Goal: Information Seeking & Learning: Learn about a topic

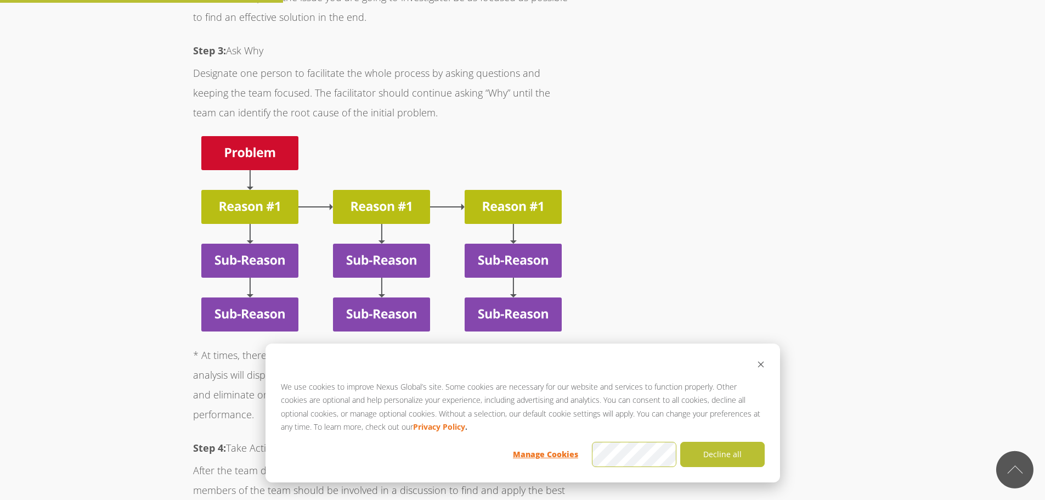
scroll to position [1920, 0]
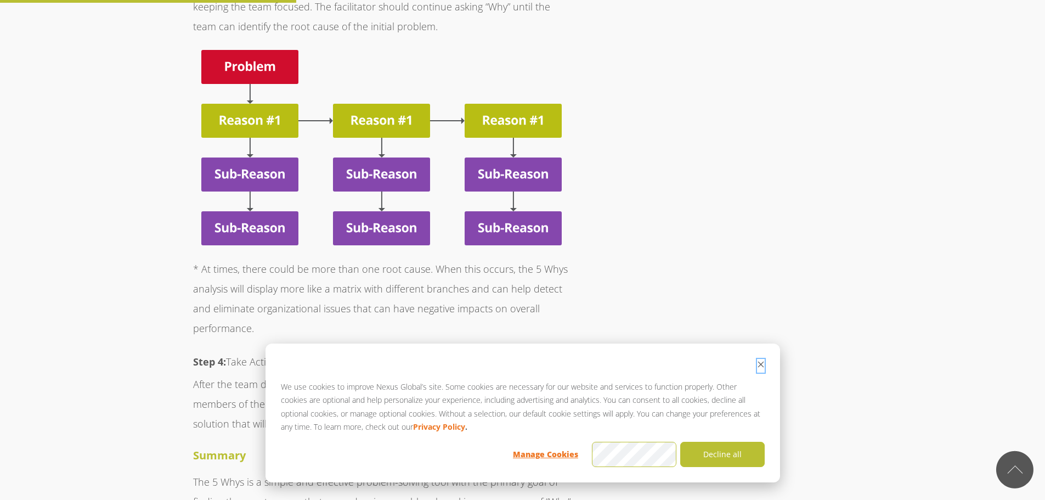
click at [762, 361] on icon "Dismiss cookie banner" at bounding box center [761, 364] width 8 height 8
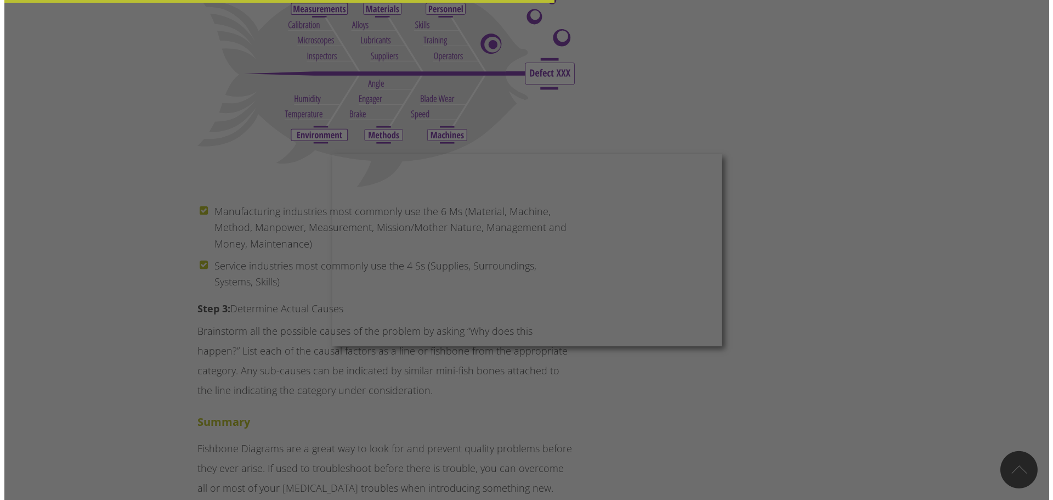
scroll to position [3565, 0]
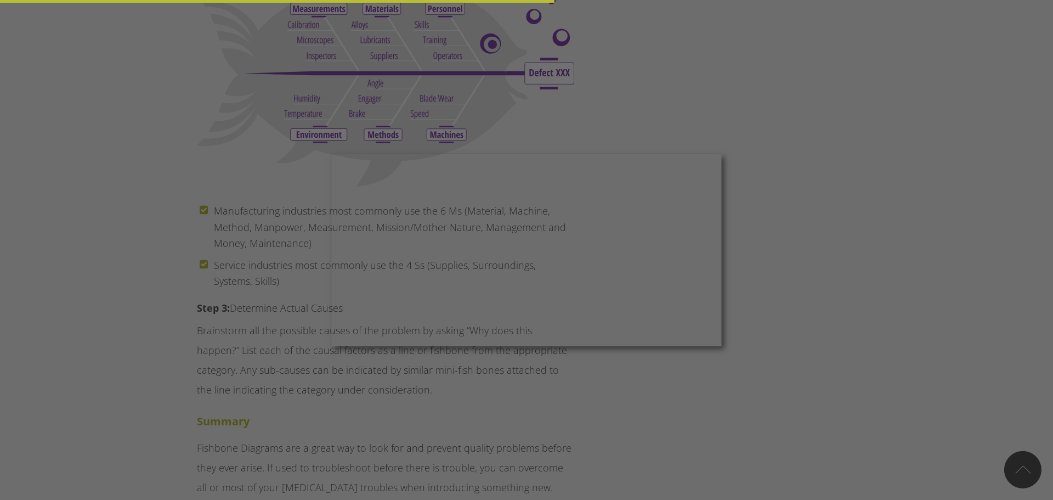
click at [759, 276] on div at bounding box center [531, 252] width 1063 height 505
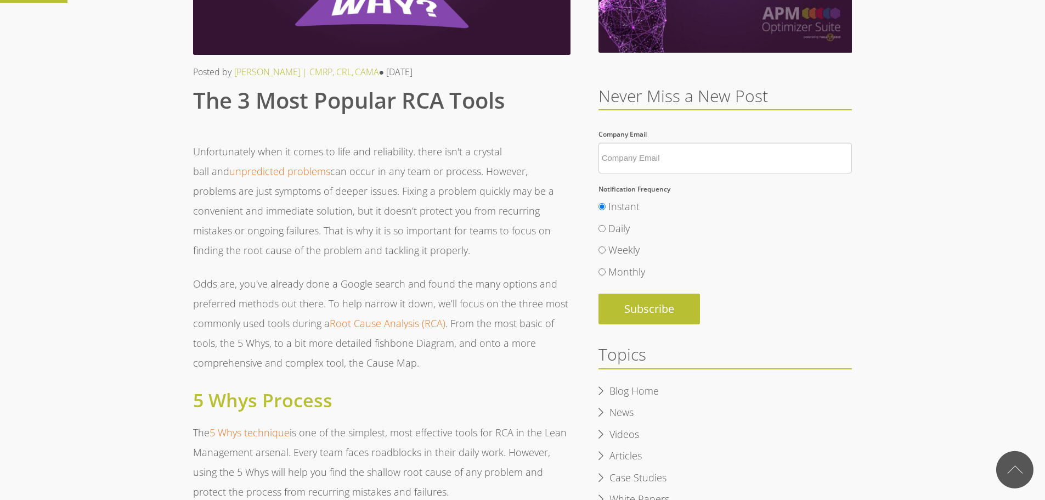
scroll to position [0, 0]
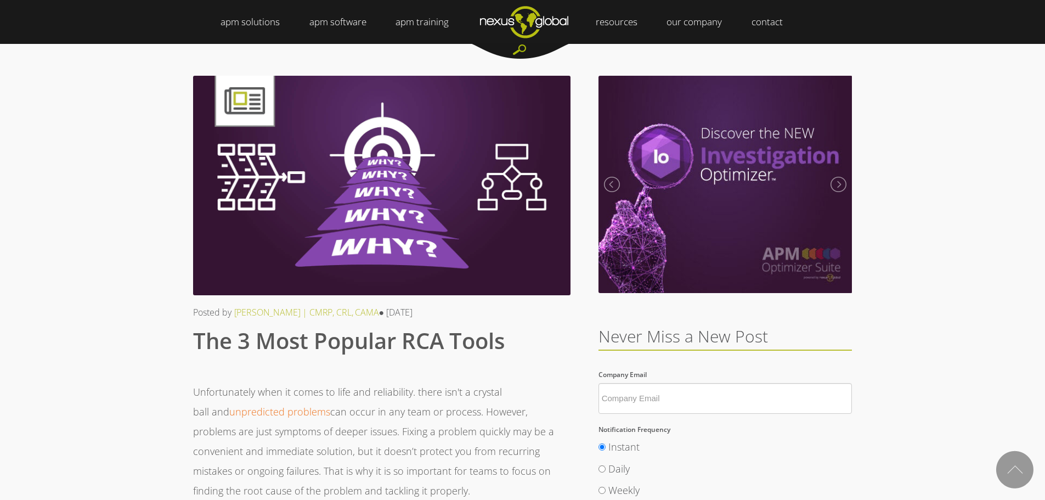
drag, startPoint x: 673, startPoint y: 423, endPoint x: 664, endPoint y: 201, distance: 222.8
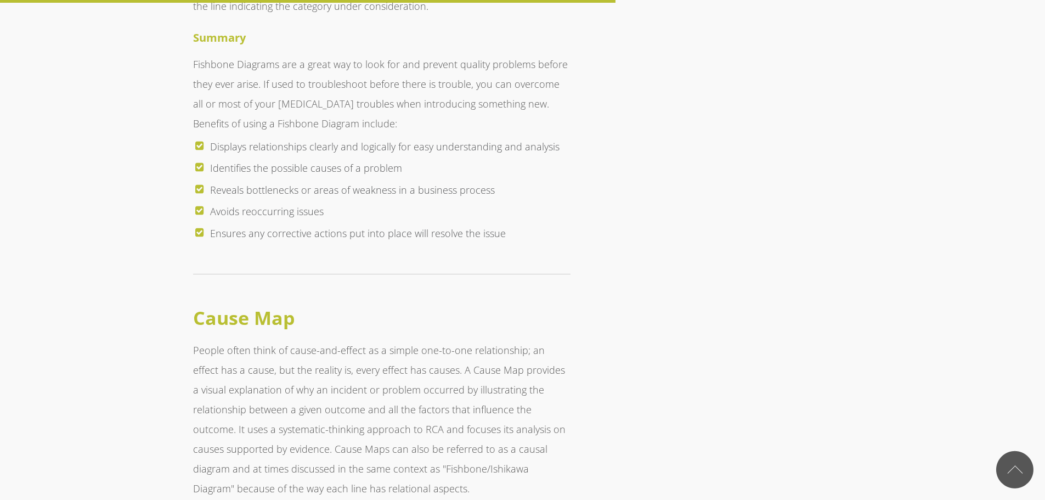
scroll to position [4168, 0]
